Goal: Book appointment/travel/reservation

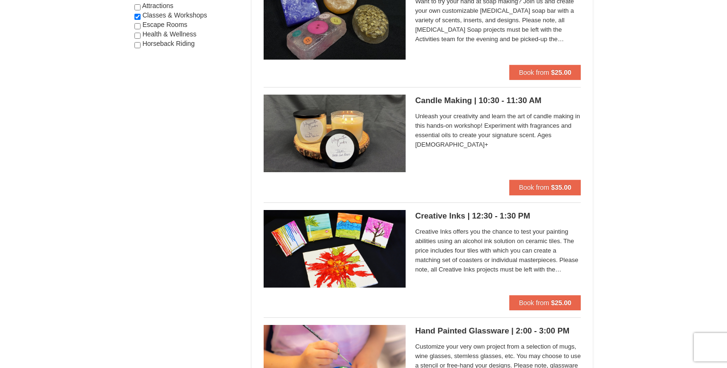
scroll to position [591, 0]
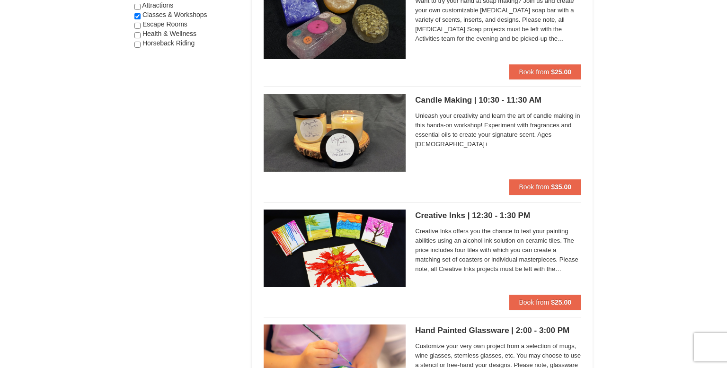
click at [660, 183] on div "× Categories List Filter My Itinerary Questions? [PHONE_NUMBER] Lodging Arrival…" at bounding box center [363, 10] width 727 height 1137
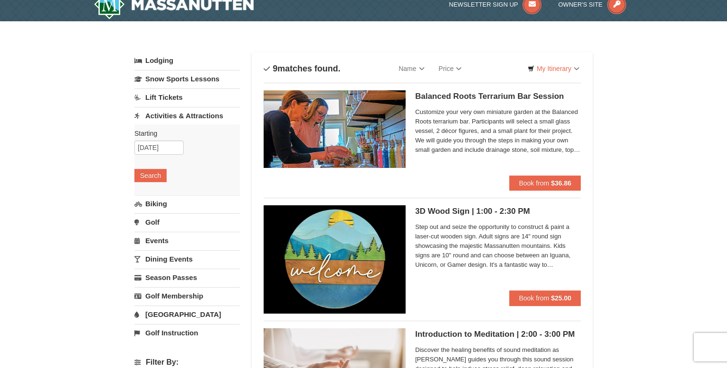
scroll to position [0, 0]
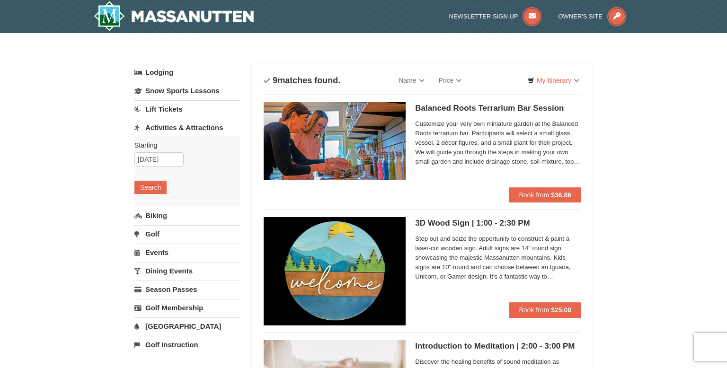
click at [687, 16] on div "Newsletter Sign Up Owner's Site" at bounding box center [363, 16] width 727 height 33
click at [527, 17] on icon at bounding box center [531, 16] width 19 height 19
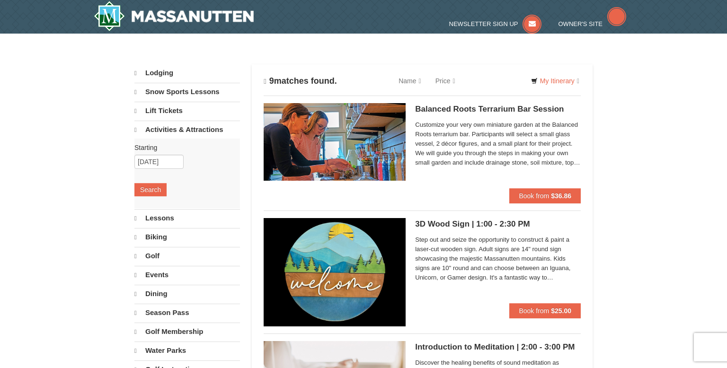
select select "9"
